Goal: Task Accomplishment & Management: Complete application form

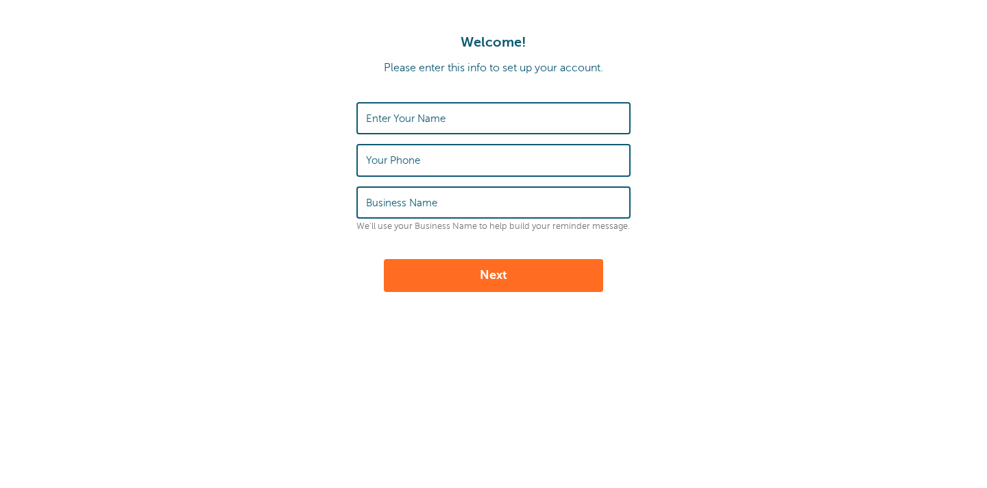
click at [425, 113] on label "Enter Your Name" at bounding box center [406, 118] width 80 height 12
click at [425, 113] on input "Enter Your Name" at bounding box center [493, 117] width 255 height 29
type input "Anadee"
click at [401, 167] on input "Your Phone" at bounding box center [493, 159] width 255 height 29
type input "6035098094"
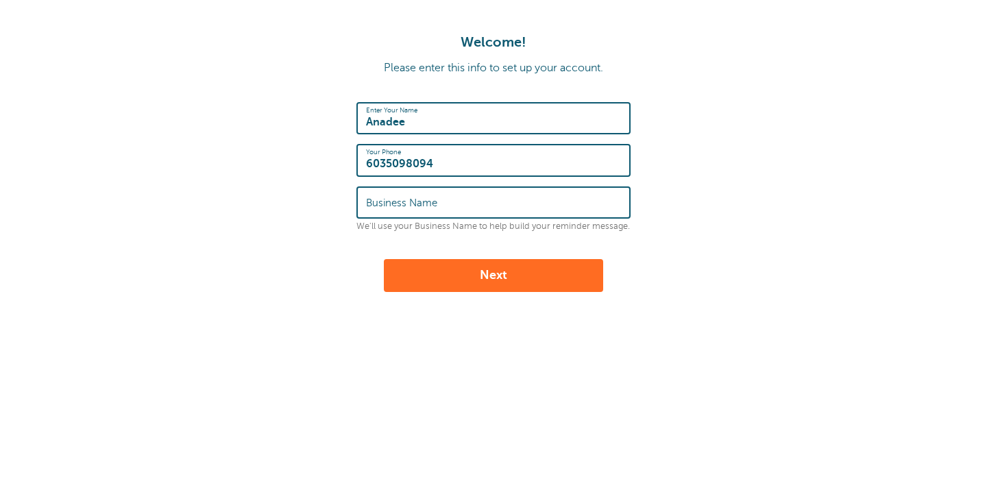
click at [435, 198] on label "Business Name" at bounding box center [401, 203] width 71 height 12
click at [435, 198] on input "Business Name" at bounding box center [493, 202] width 255 height 29
type input "Anadee"
click at [453, 274] on button "Next" at bounding box center [493, 275] width 219 height 33
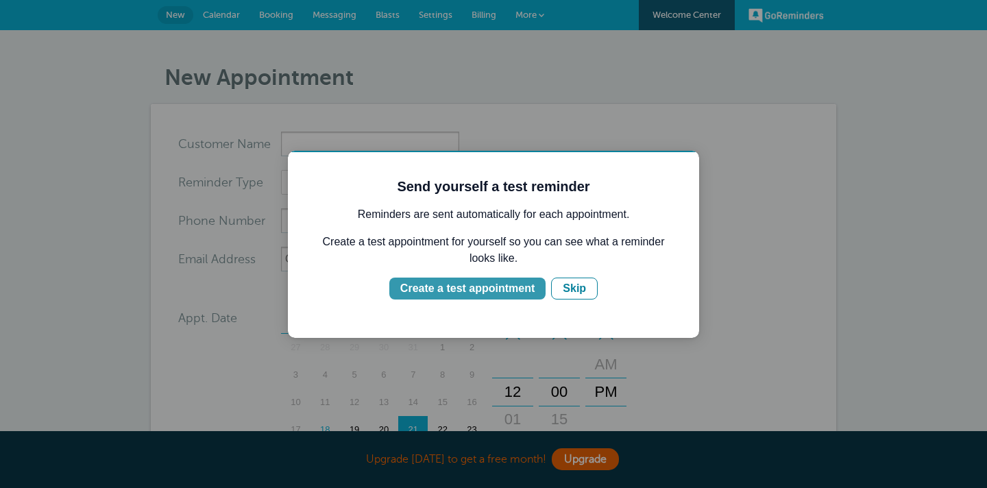
click at [519, 289] on div "Create a test appointment" at bounding box center [467, 288] width 134 height 16
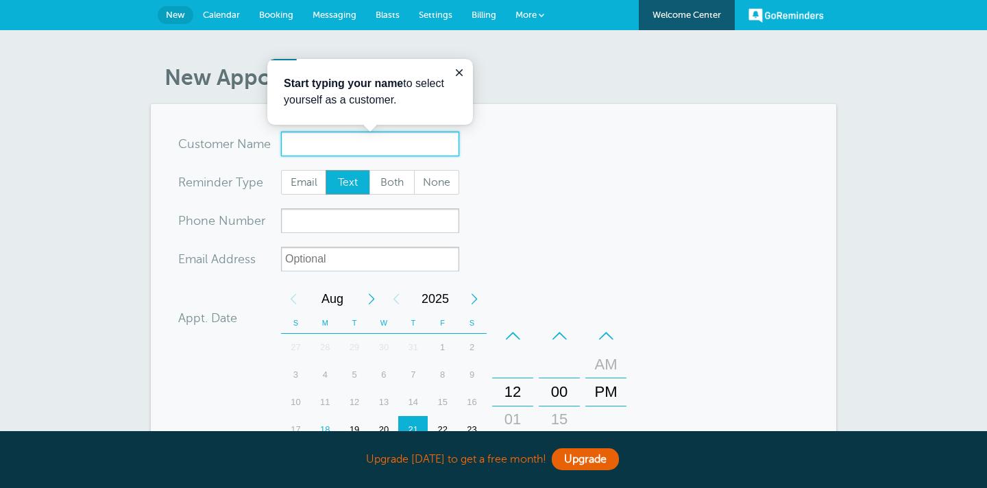
click at [326, 144] on input "x-no-autofill" at bounding box center [370, 144] width 178 height 25
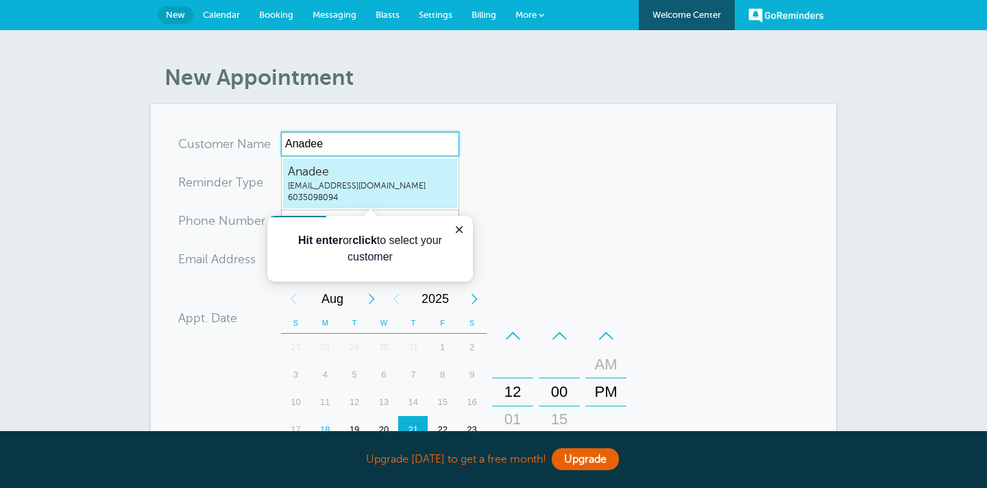
click at [329, 188] on span "[EMAIL_ADDRESS][DOMAIN_NAME]" at bounding box center [370, 186] width 164 height 12
type input "[EMAIL_ADDRESS]"
type input "Anadee"
type input "6035098094"
type input "[EMAIL_ADDRESS][DOMAIN_NAME]"
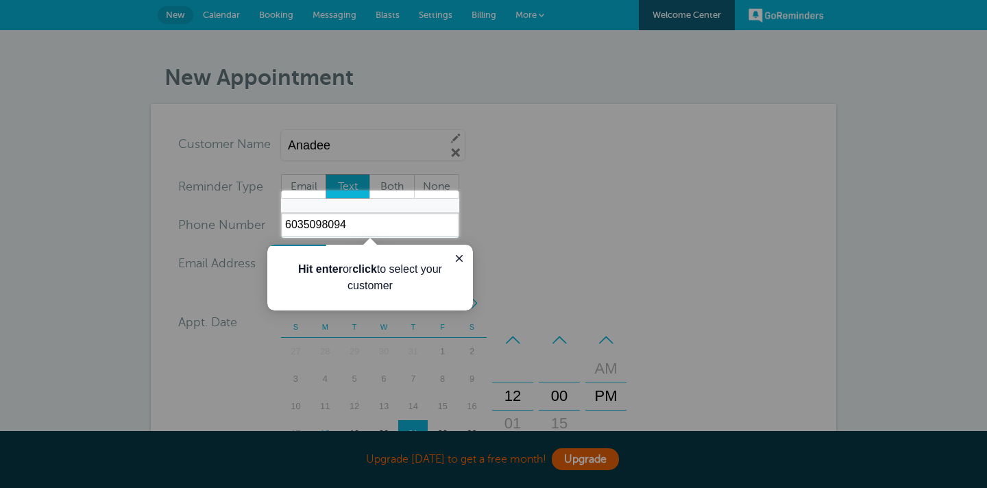
scroll to position [446, 0]
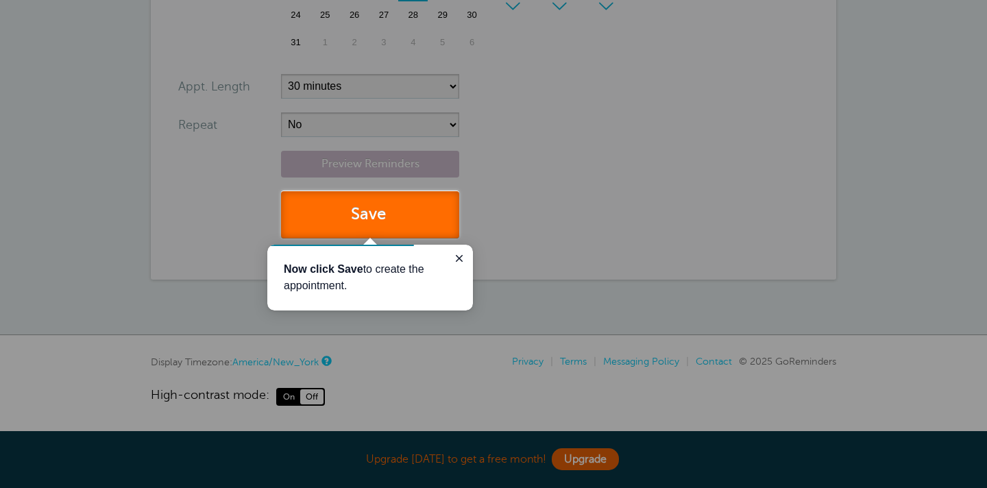
click at [360, 220] on button "Save" at bounding box center [370, 214] width 178 height 47
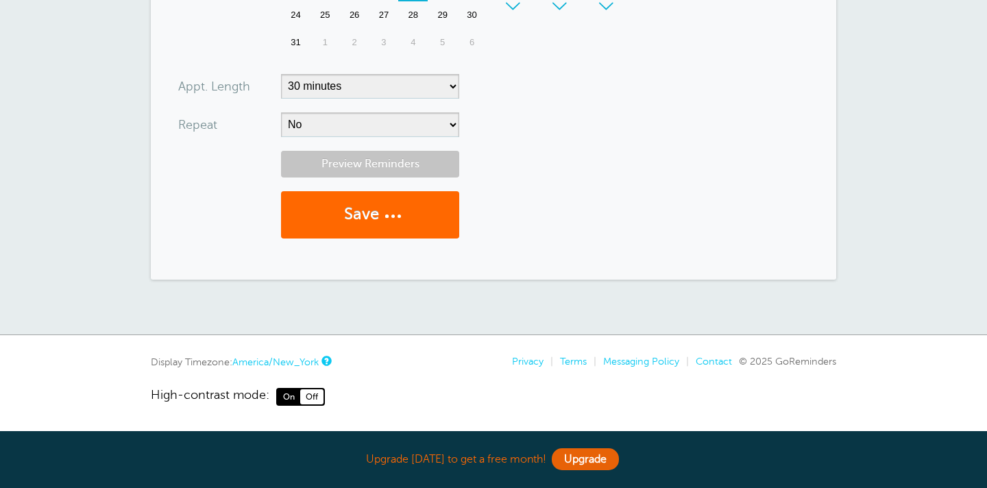
scroll to position [421, 0]
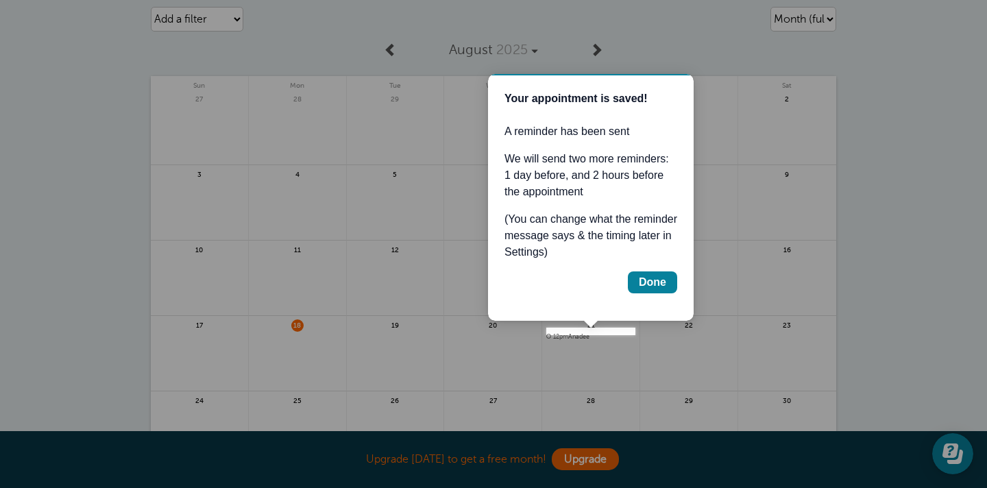
scroll to position [105, 0]
click at [649, 281] on div "Done" at bounding box center [652, 281] width 27 height 16
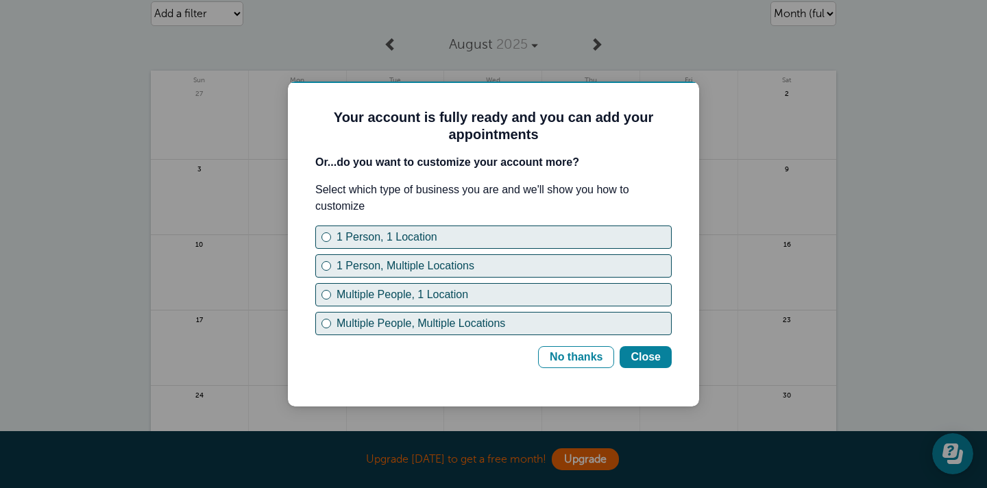
scroll to position [0, 0]
click at [578, 356] on div "No thanks" at bounding box center [576, 357] width 53 height 16
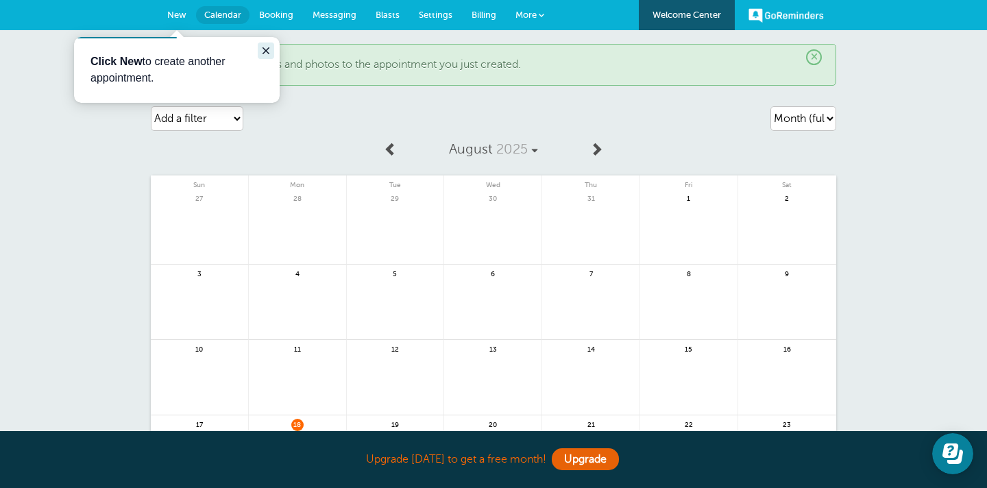
click at [264, 51] on icon "Close guide" at bounding box center [265, 50] width 11 height 11
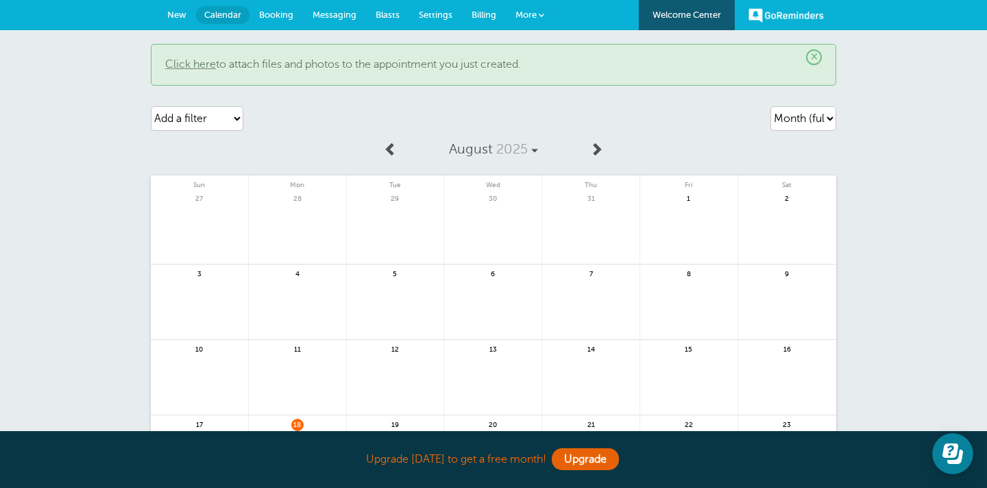
click at [428, 84] on div "× Click here to attach files and photos to the appointment you just created." at bounding box center [493, 65] width 685 height 42
